Goal: Information Seeking & Learning: Find specific fact

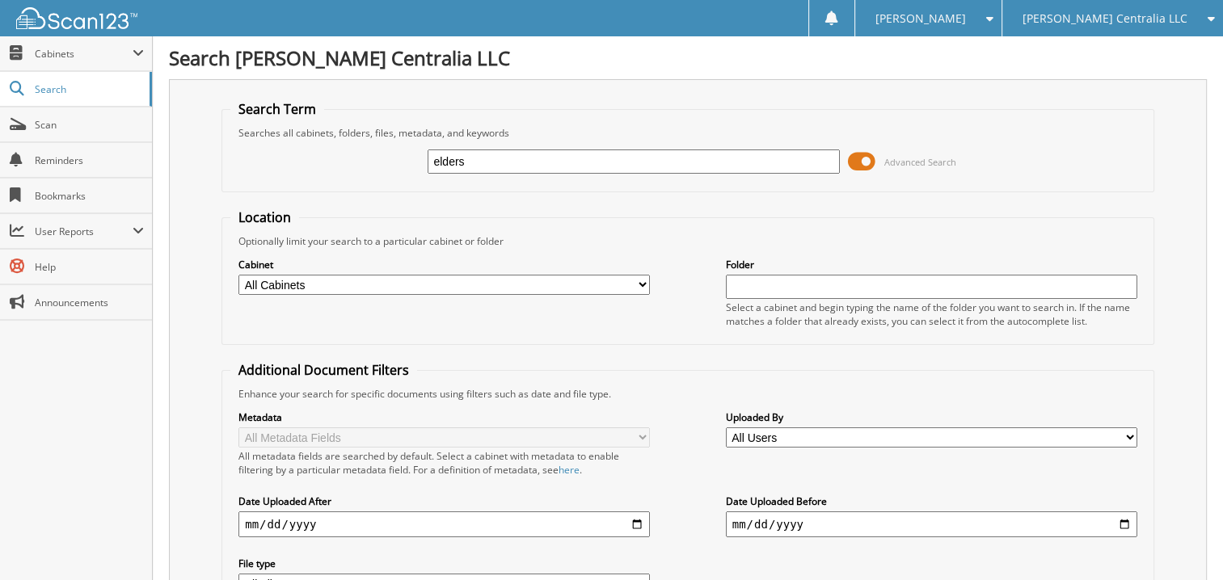
type input "elders"
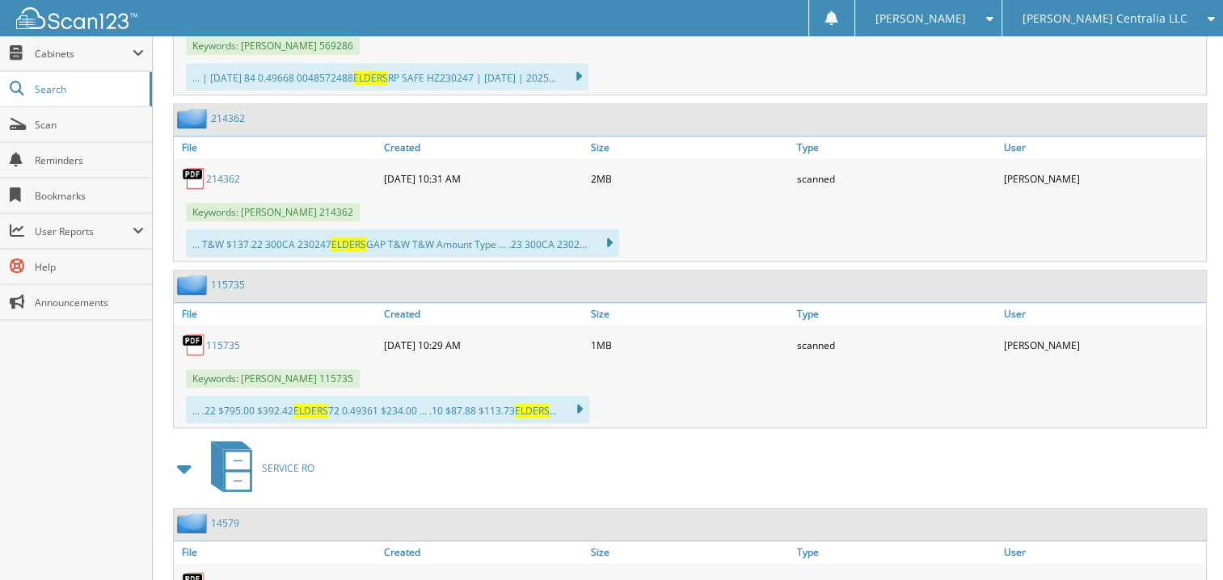
scroll to position [1121, 0]
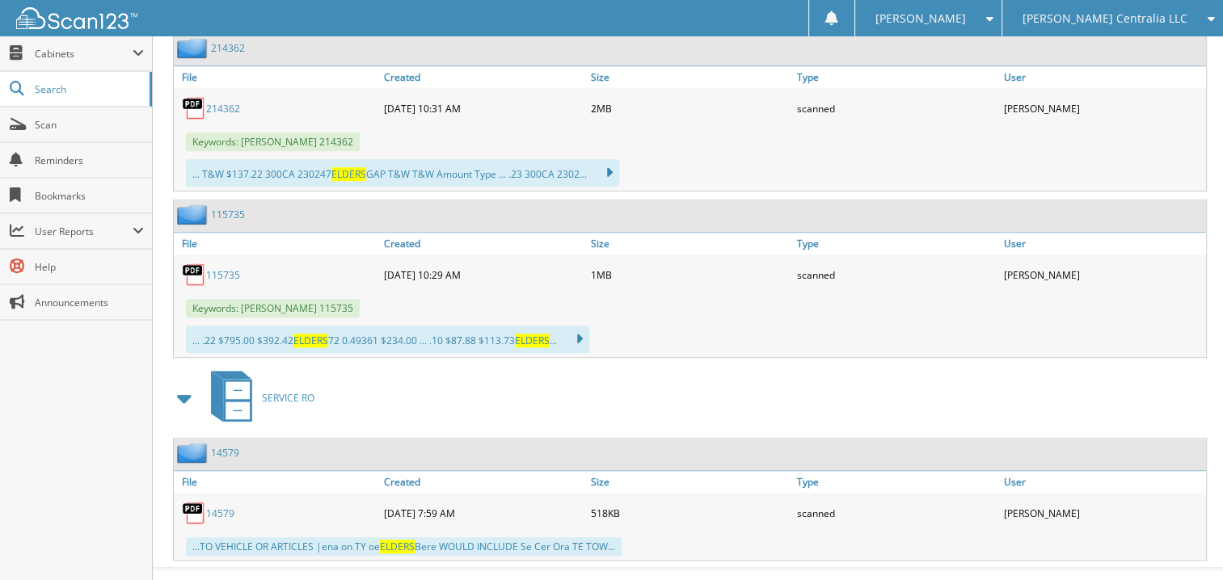
click at [223, 268] on link "115735" at bounding box center [223, 275] width 34 height 14
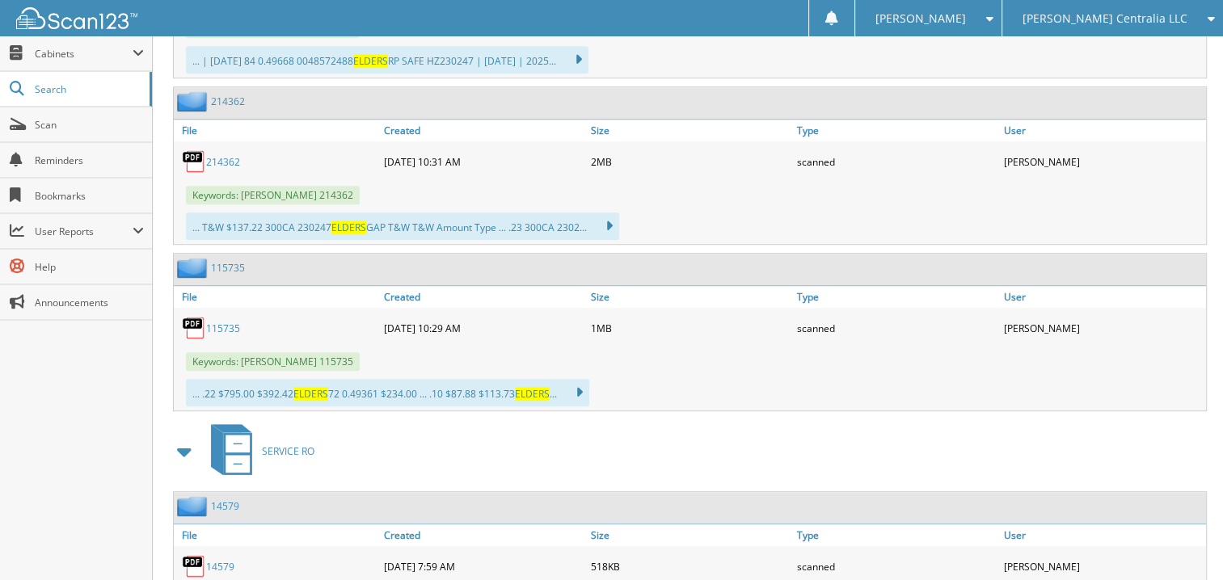
scroll to position [1040, 0]
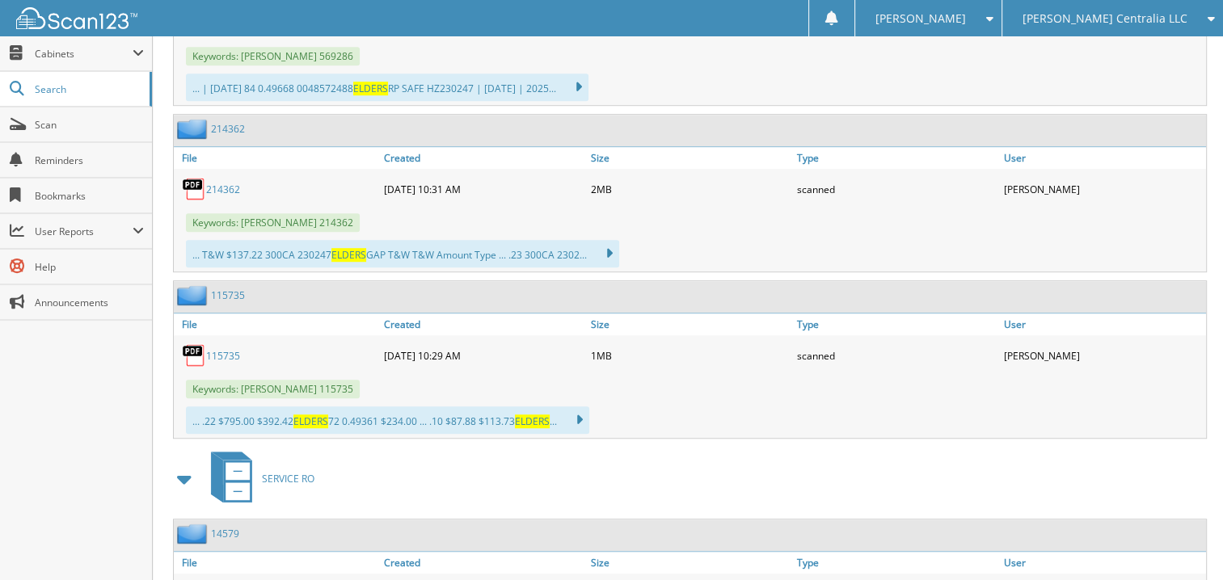
click at [583, 409] on icon at bounding box center [570, 420] width 23 height 23
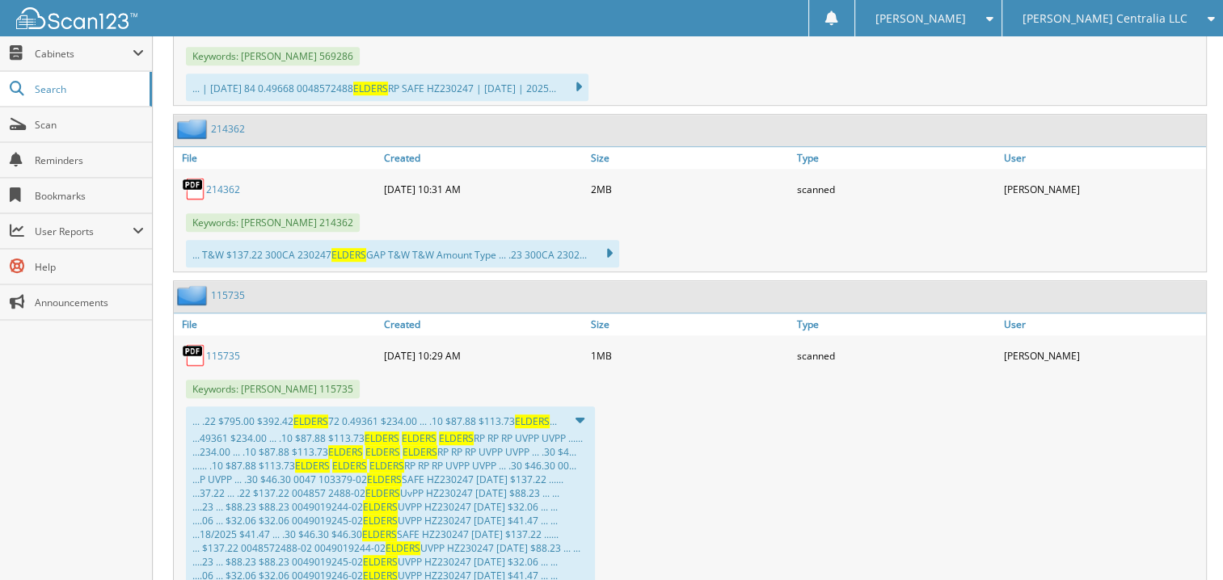
click at [228, 349] on link "115735" at bounding box center [223, 356] width 34 height 14
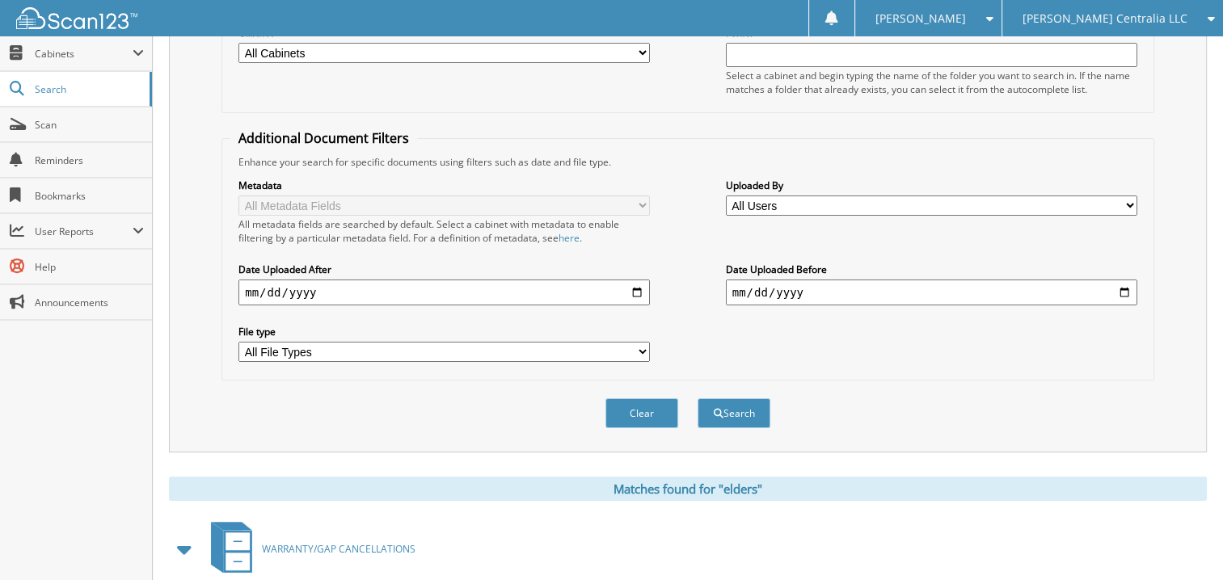
scroll to position [0, 0]
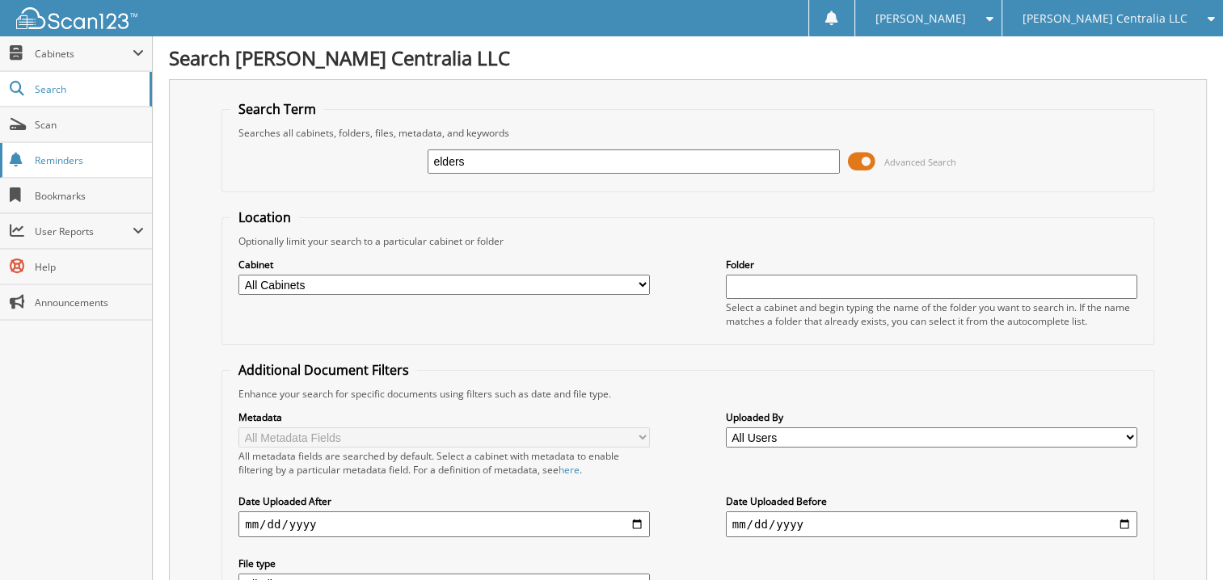
drag, startPoint x: 268, startPoint y: 159, endPoint x: 98, endPoint y: 146, distance: 171.0
type input "230247"
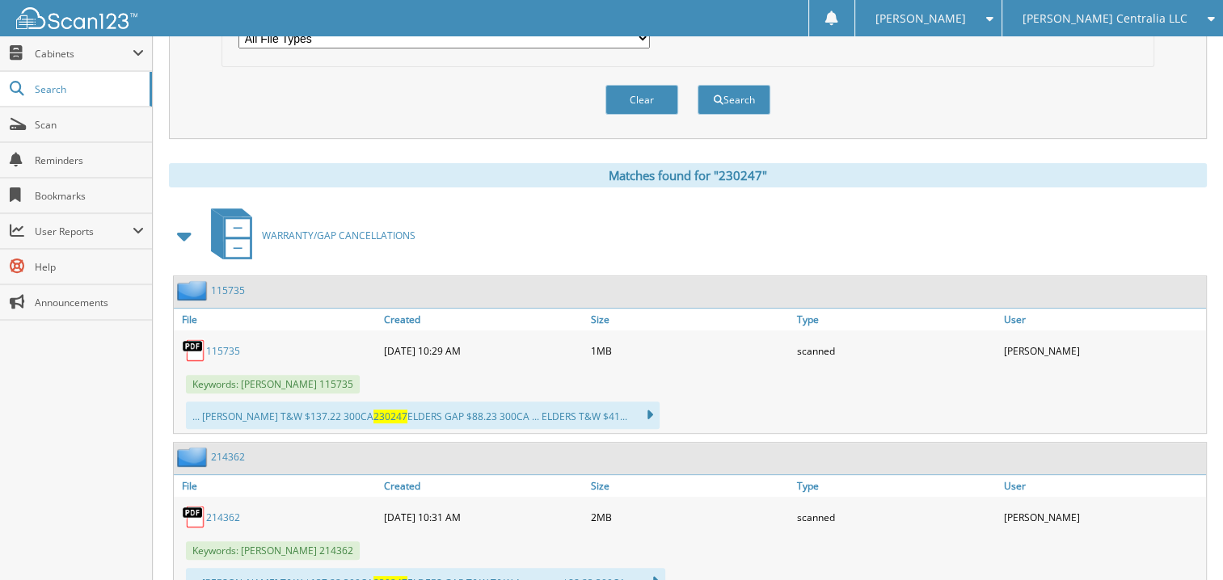
scroll to position [426, 0]
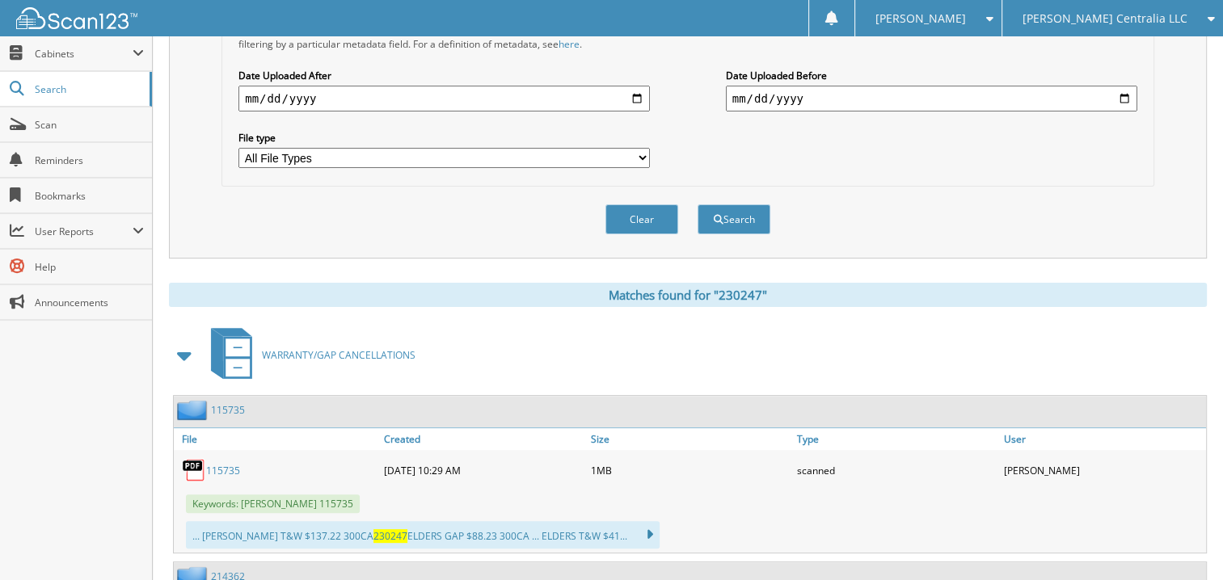
click at [1091, 19] on span "[PERSON_NAME] Centralia LLC" at bounding box center [1104, 19] width 165 height 10
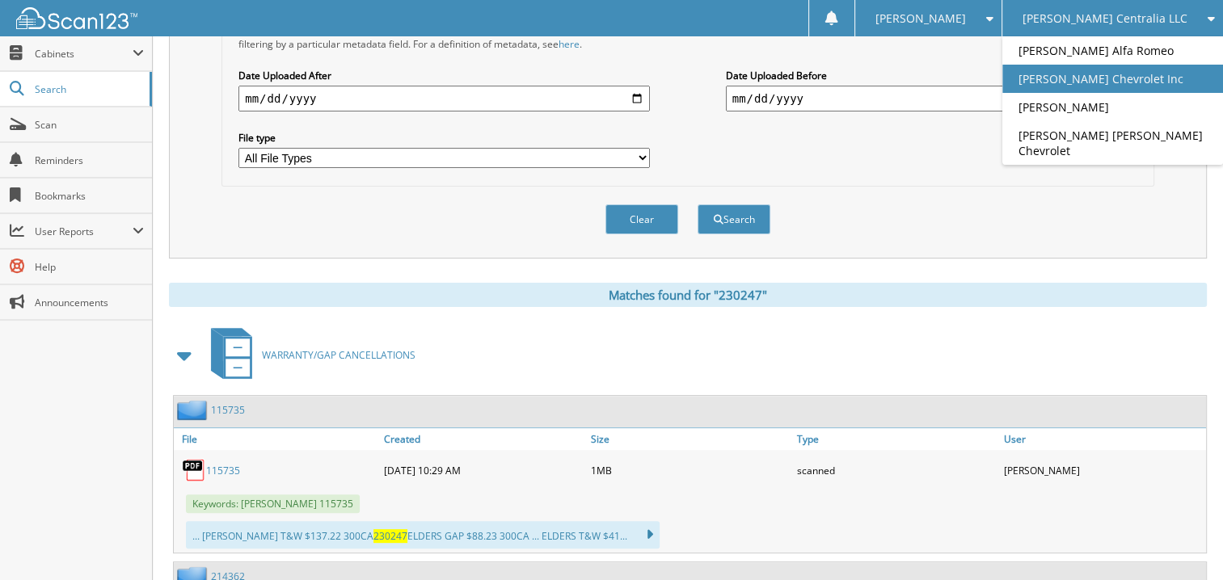
click at [1125, 82] on link "[PERSON_NAME] Chevrolet Inc" at bounding box center [1112, 79] width 221 height 28
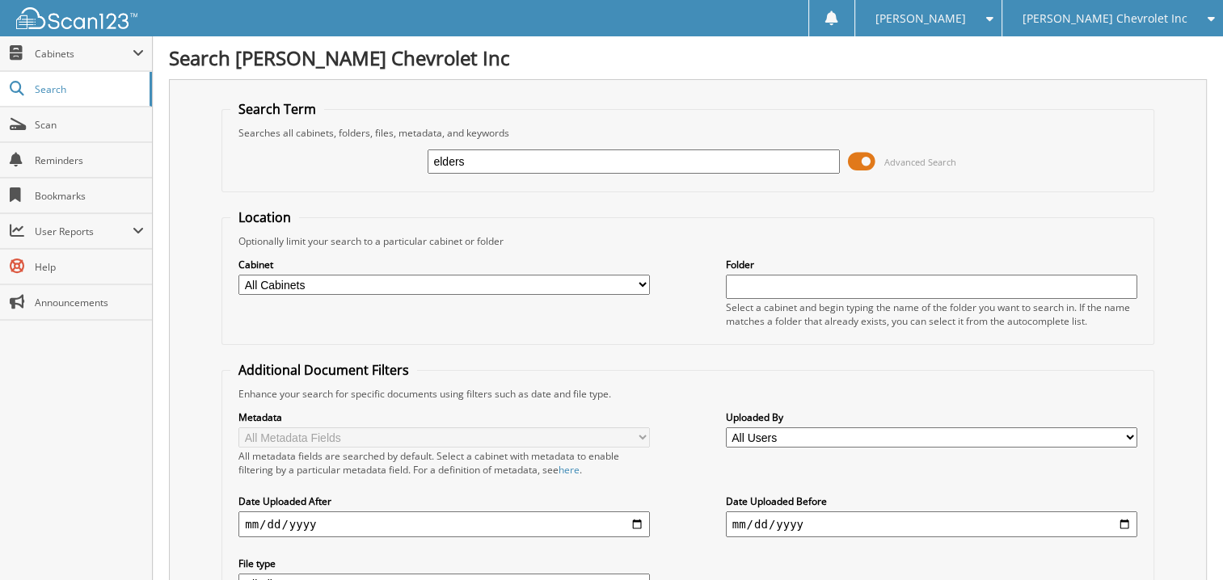
type input "elders"
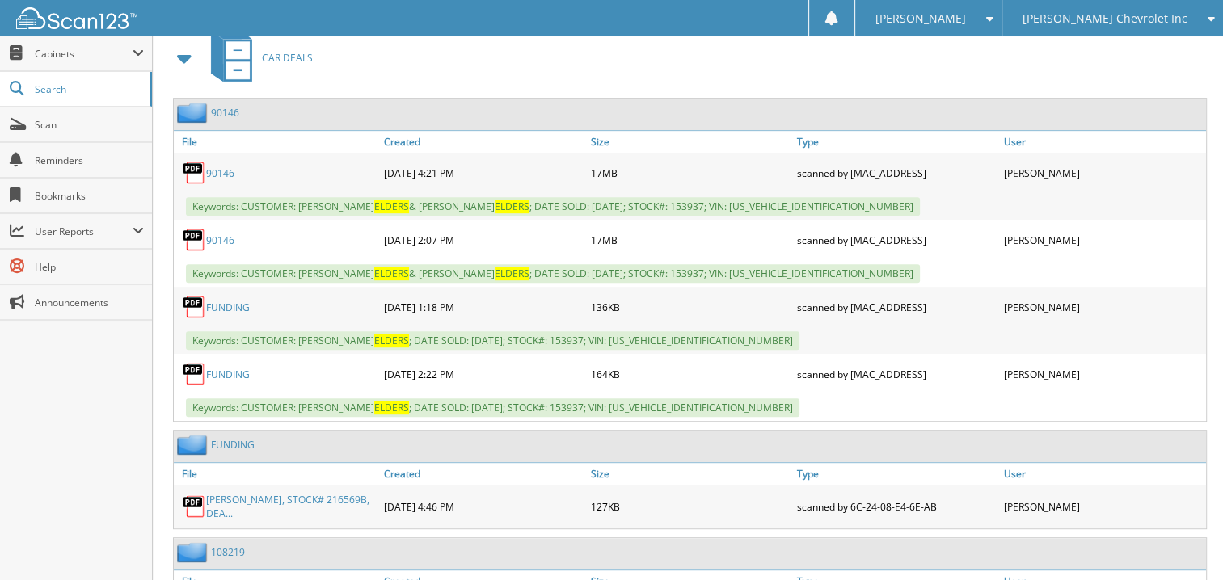
scroll to position [647, 0]
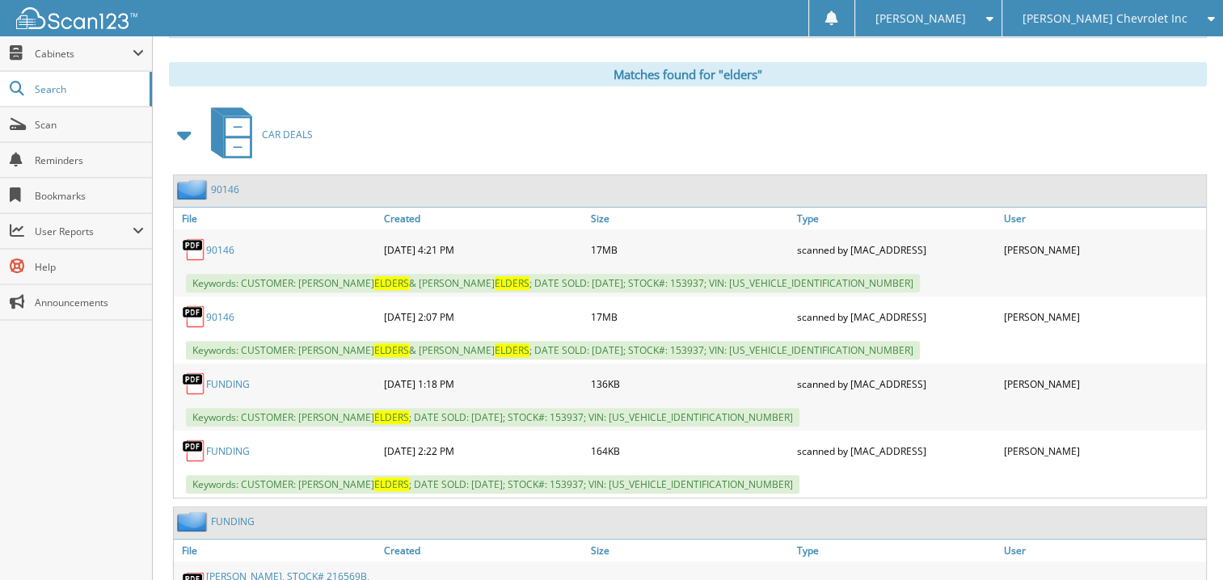
click at [180, 122] on span at bounding box center [185, 134] width 23 height 29
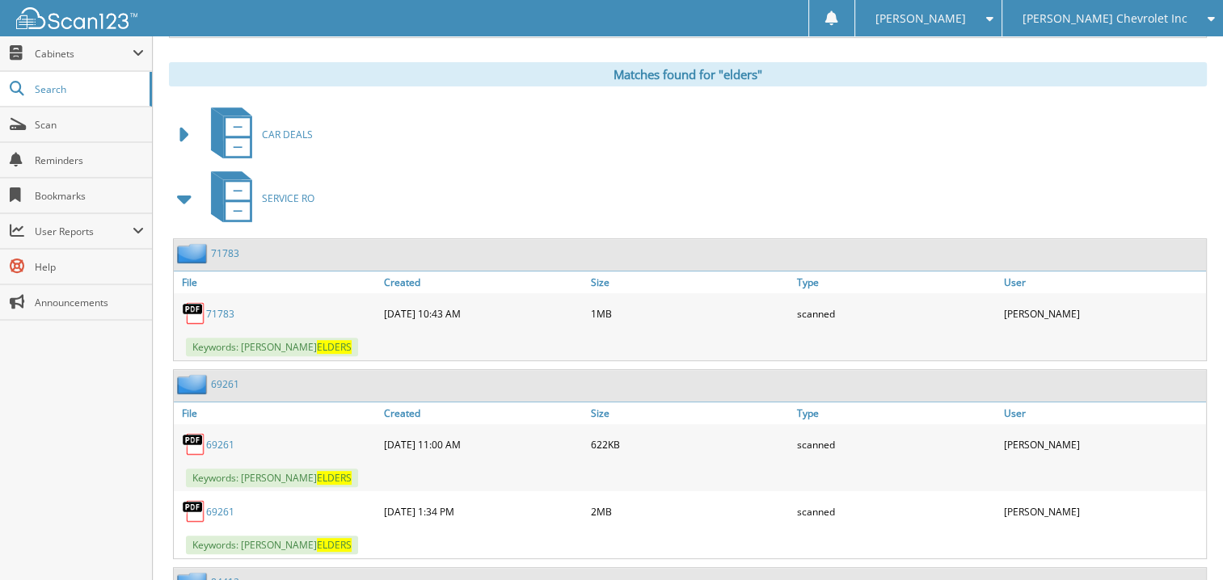
click at [189, 184] on span at bounding box center [185, 198] width 23 height 29
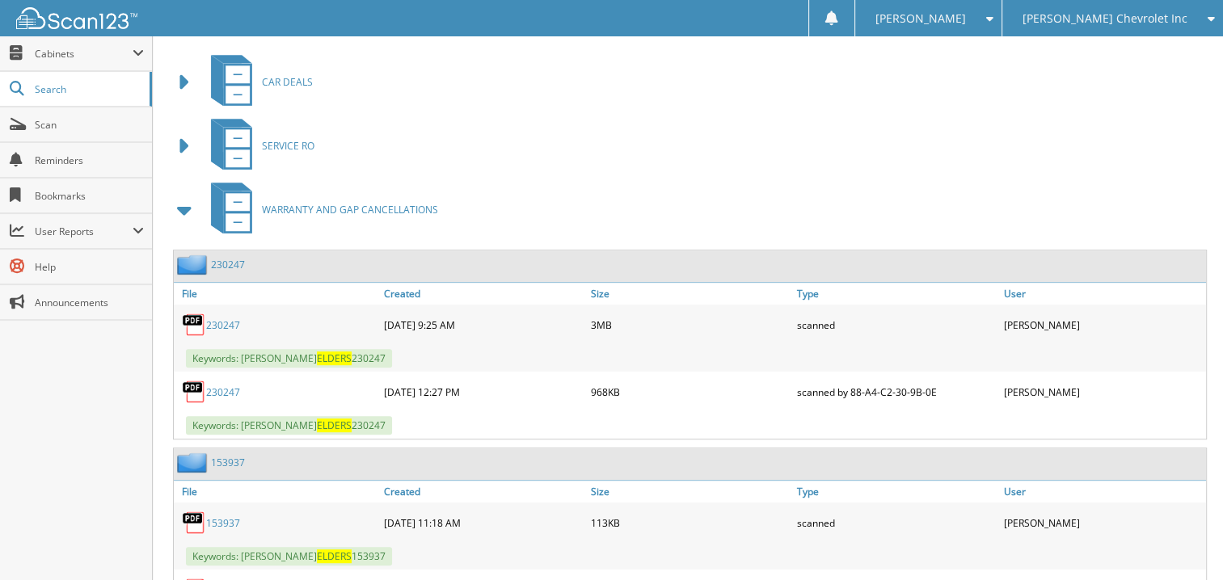
scroll to position [727, 0]
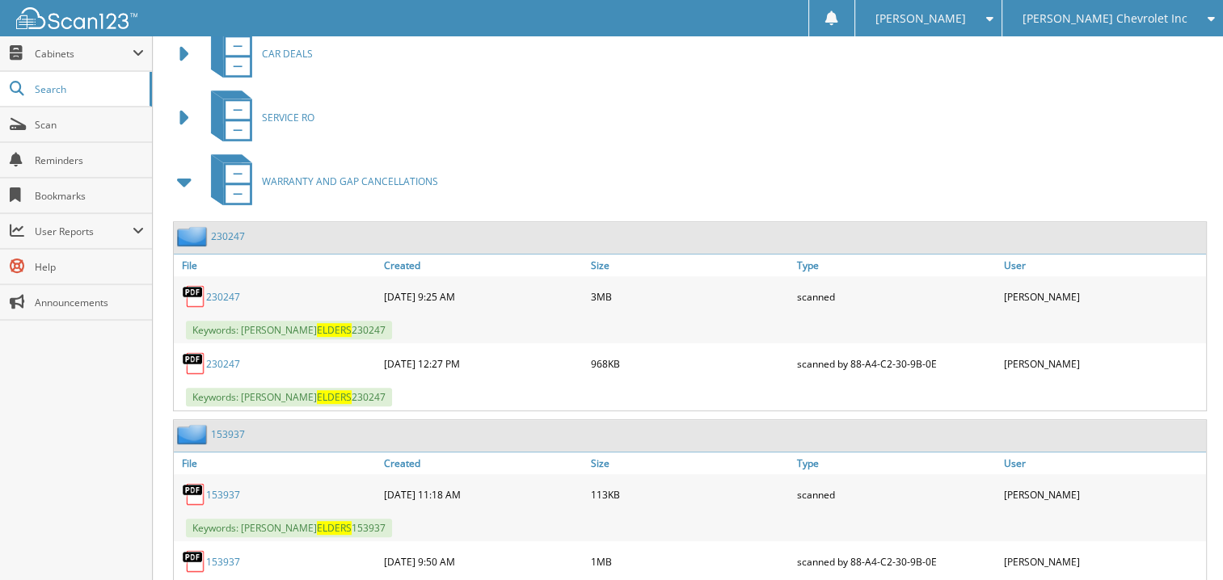
click at [222, 290] on link "230247" at bounding box center [223, 297] width 34 height 14
